Goal: Task Accomplishment & Management: Manage account settings

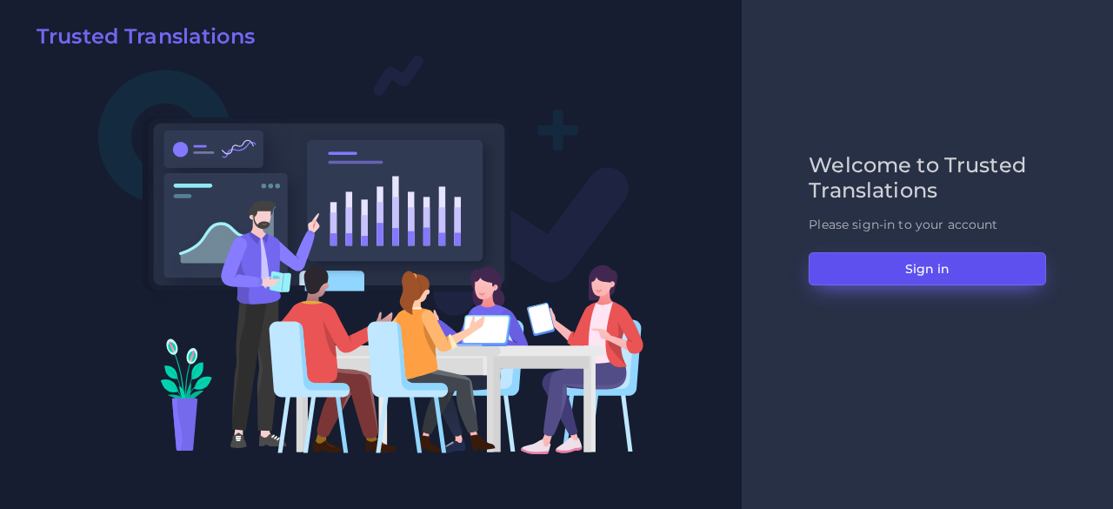
click at [828, 269] on button "Sign in" at bounding box center [927, 268] width 237 height 33
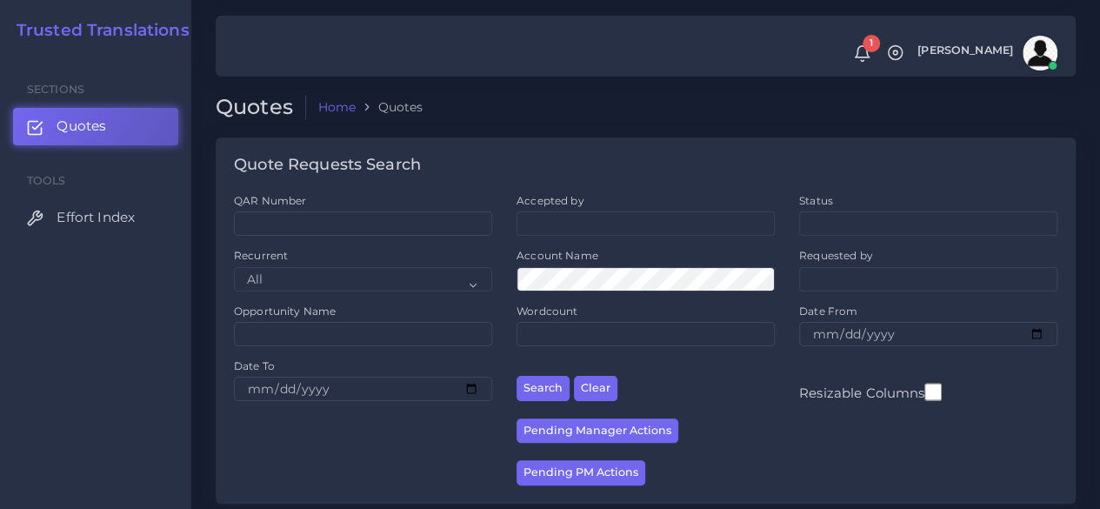
scroll to position [348, 0]
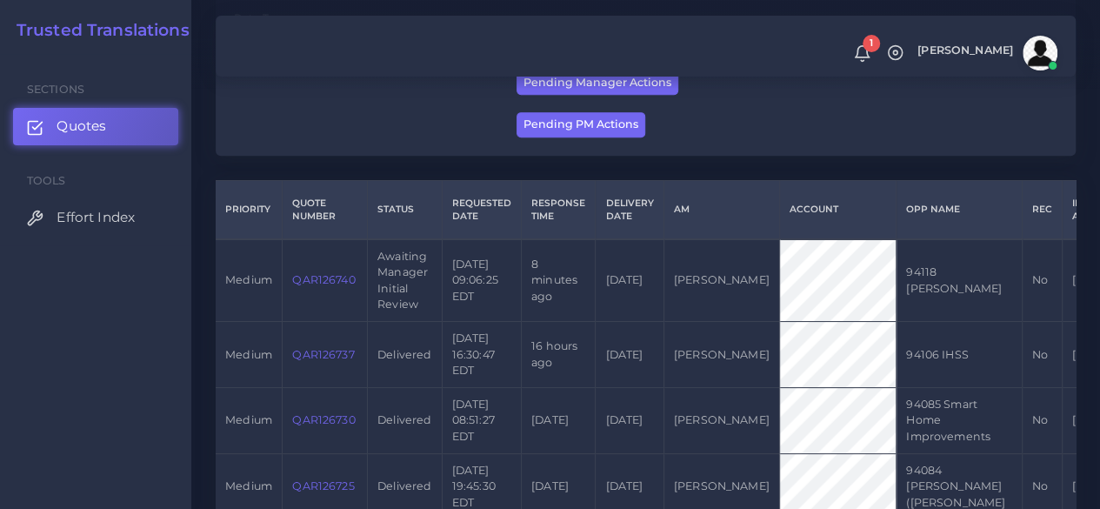
click at [308, 282] on link "QAR126740" at bounding box center [323, 279] width 63 height 13
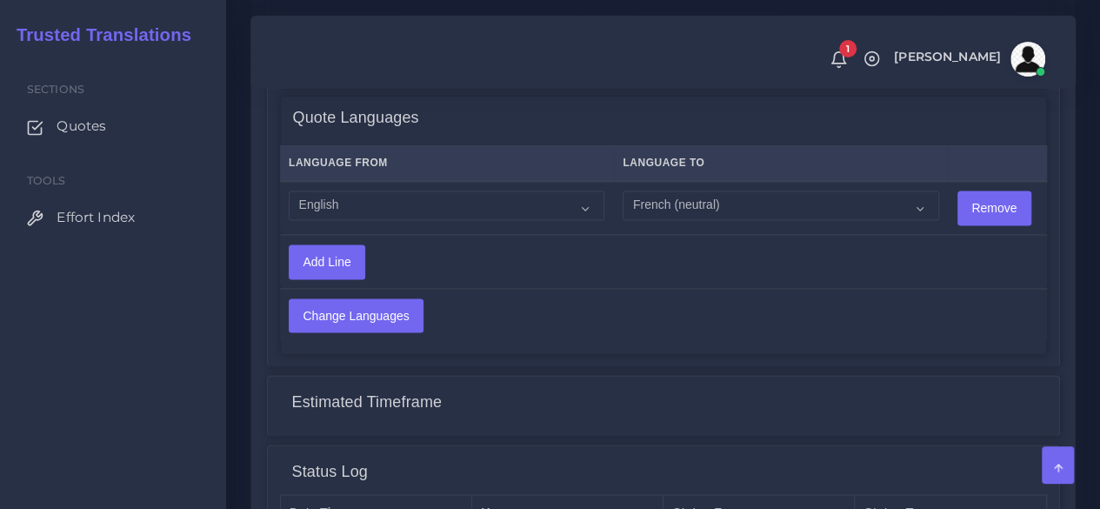
scroll to position [1131, 0]
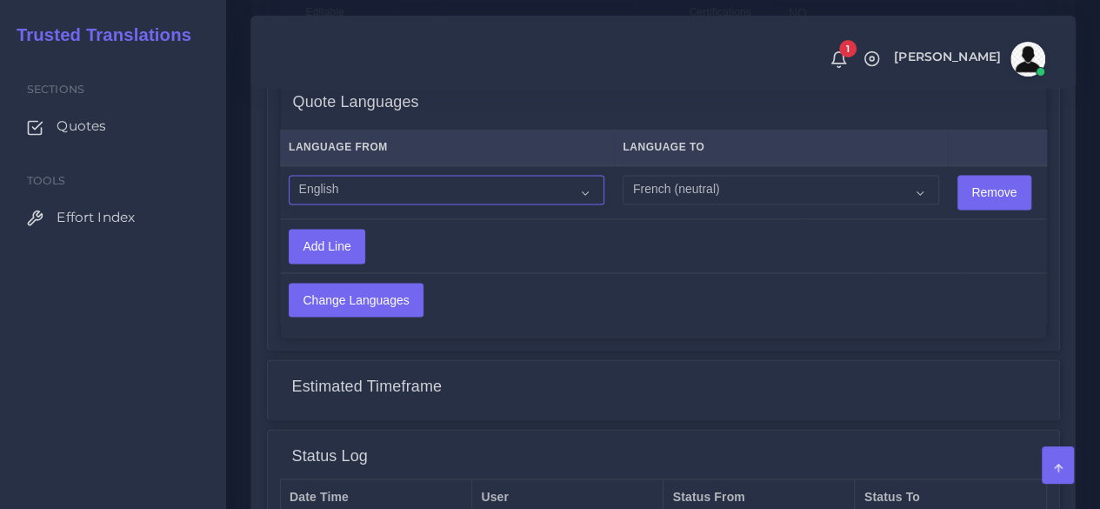
click at [427, 193] on select "Acoli Afar Afrikaans Akan Akateko [DEMOGRAPHIC_DATA] American Sign Language (AS…" at bounding box center [447, 190] width 316 height 30
select select "14001"
click at [289, 176] on select "Acoli Afar Afrikaans Akan Akateko [DEMOGRAPHIC_DATA] American Sign Language (AS…" at bounding box center [447, 190] width 316 height 30
click at [352, 307] on input "Change Languages" at bounding box center [356, 300] width 133 height 33
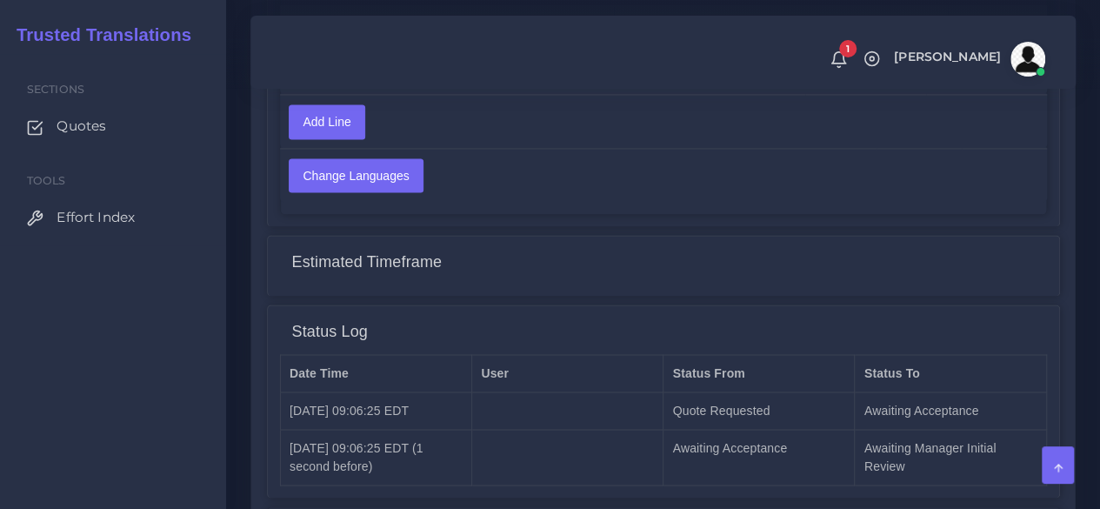
scroll to position [1463, 0]
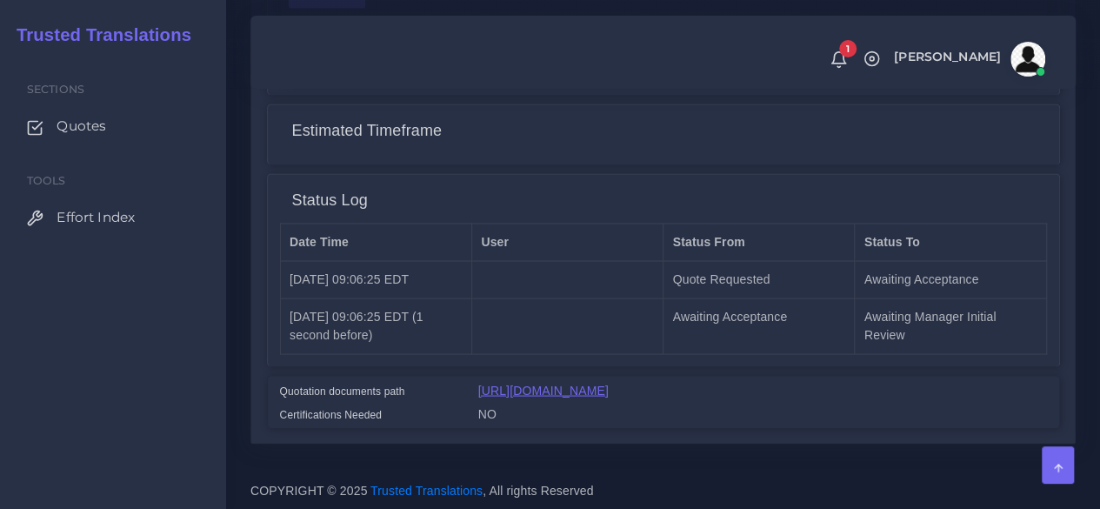
click at [579, 383] on link "https://workdrive.zoho.com/fgoh3e43b1a1fe2124b65bedd7c3c51a0e040/teams/fgoh3e43…" at bounding box center [543, 390] width 130 height 14
